Goal: Answer question/provide support

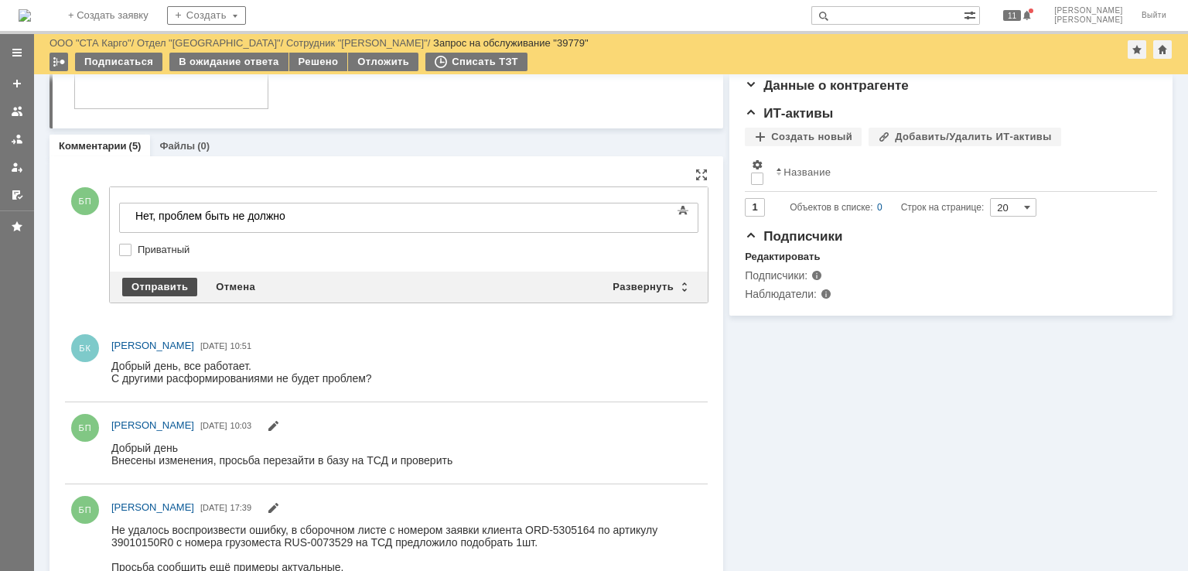
click at [165, 281] on div "Отправить" at bounding box center [159, 287] width 75 height 19
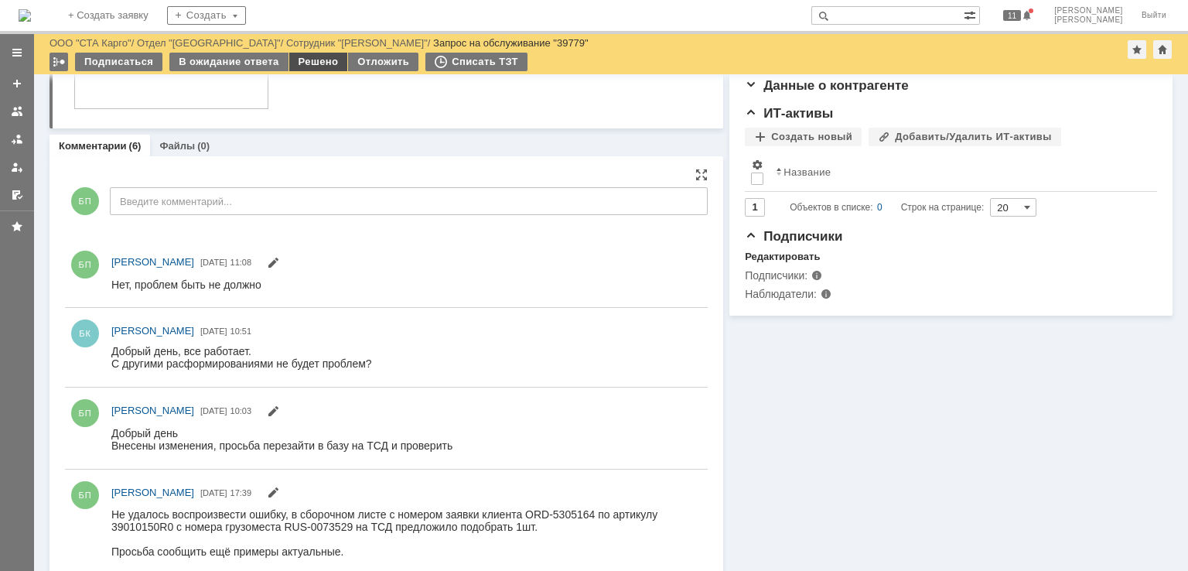
click at [323, 66] on div "Решено" at bounding box center [318, 62] width 59 height 19
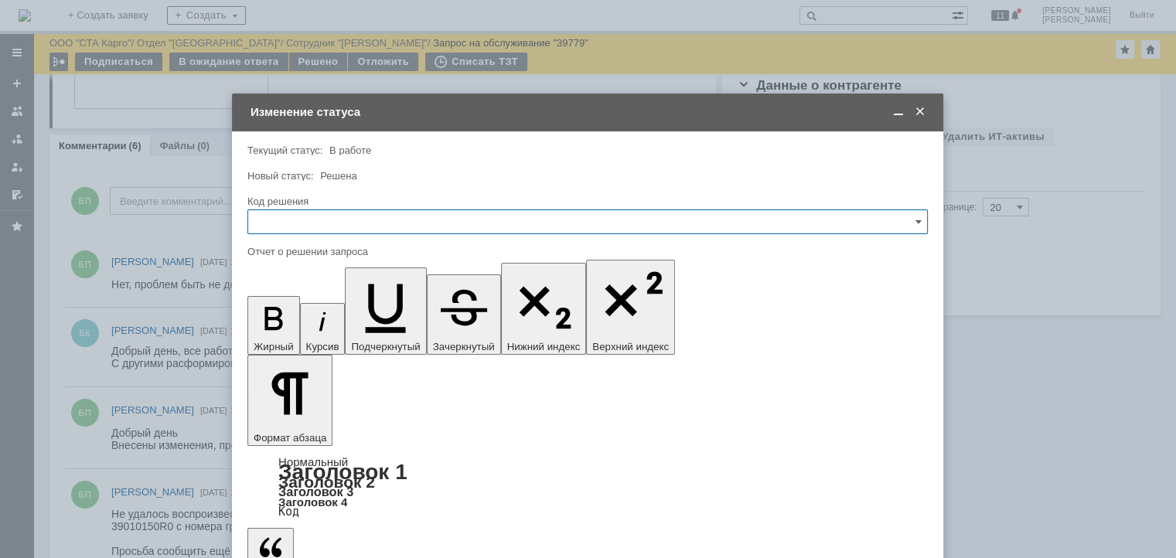
click at [322, 210] on input "text" at bounding box center [587, 222] width 681 height 25
click at [291, 418] on div "Решено" at bounding box center [587, 429] width 679 height 25
type input "Решено"
